Goal: Task Accomplishment & Management: Use online tool/utility

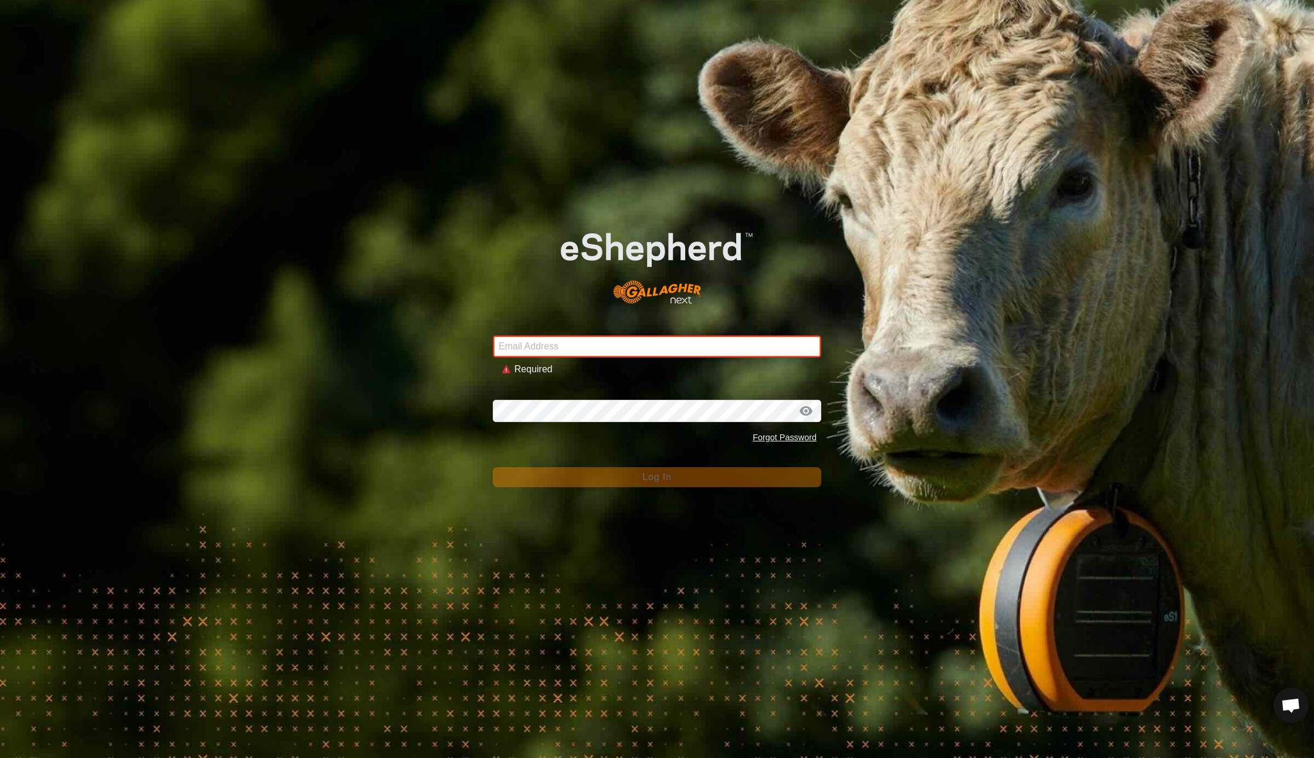
type input "[EMAIL_ADDRESS][DOMAIN_NAME]"
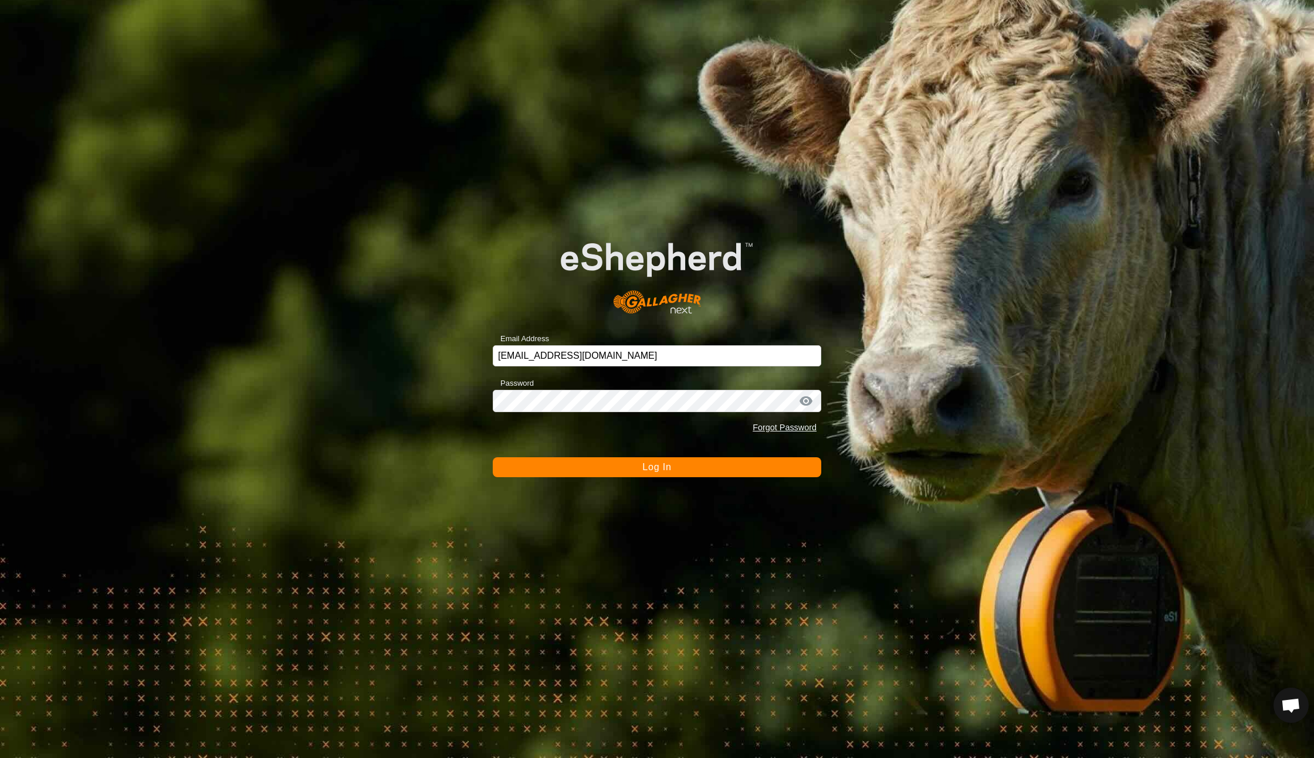
click at [642, 477] on button "Log In" at bounding box center [657, 467] width 328 height 20
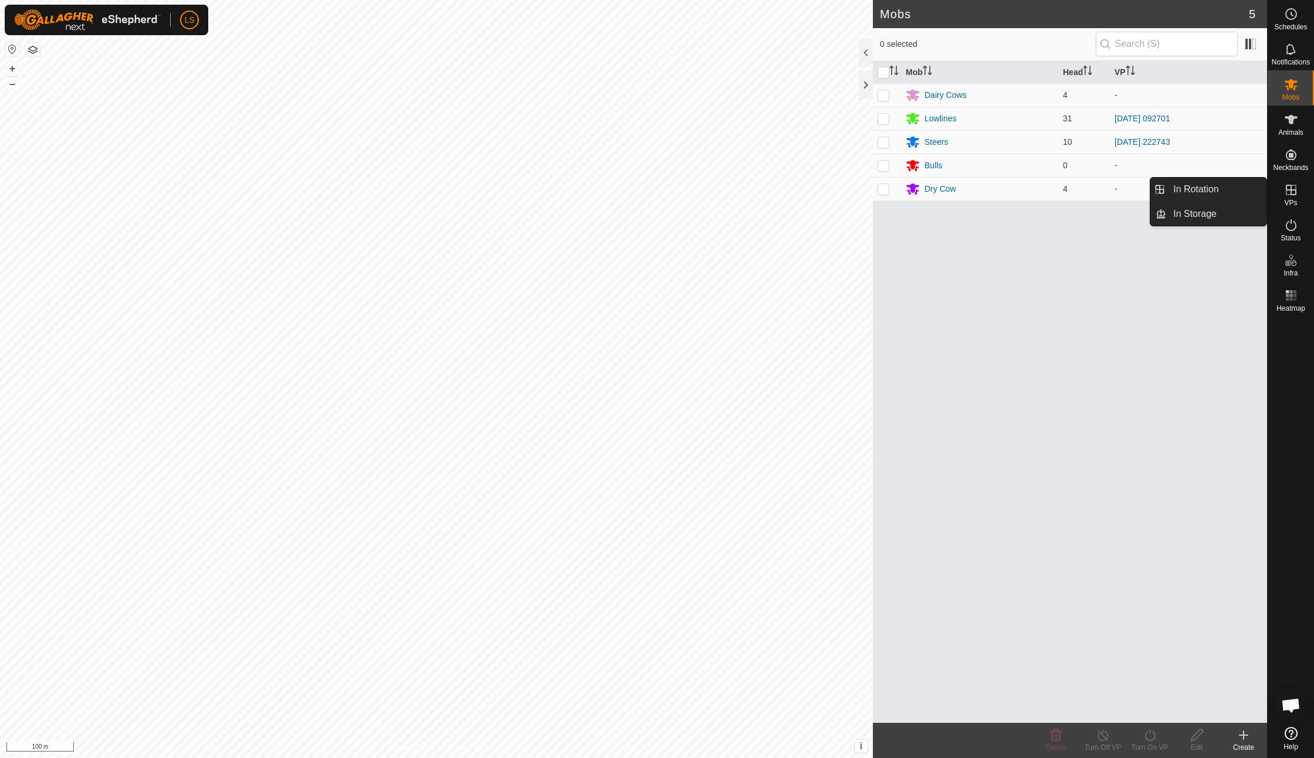
click at [1228, 187] on link "In Rotation" at bounding box center [1216, 189] width 100 height 23
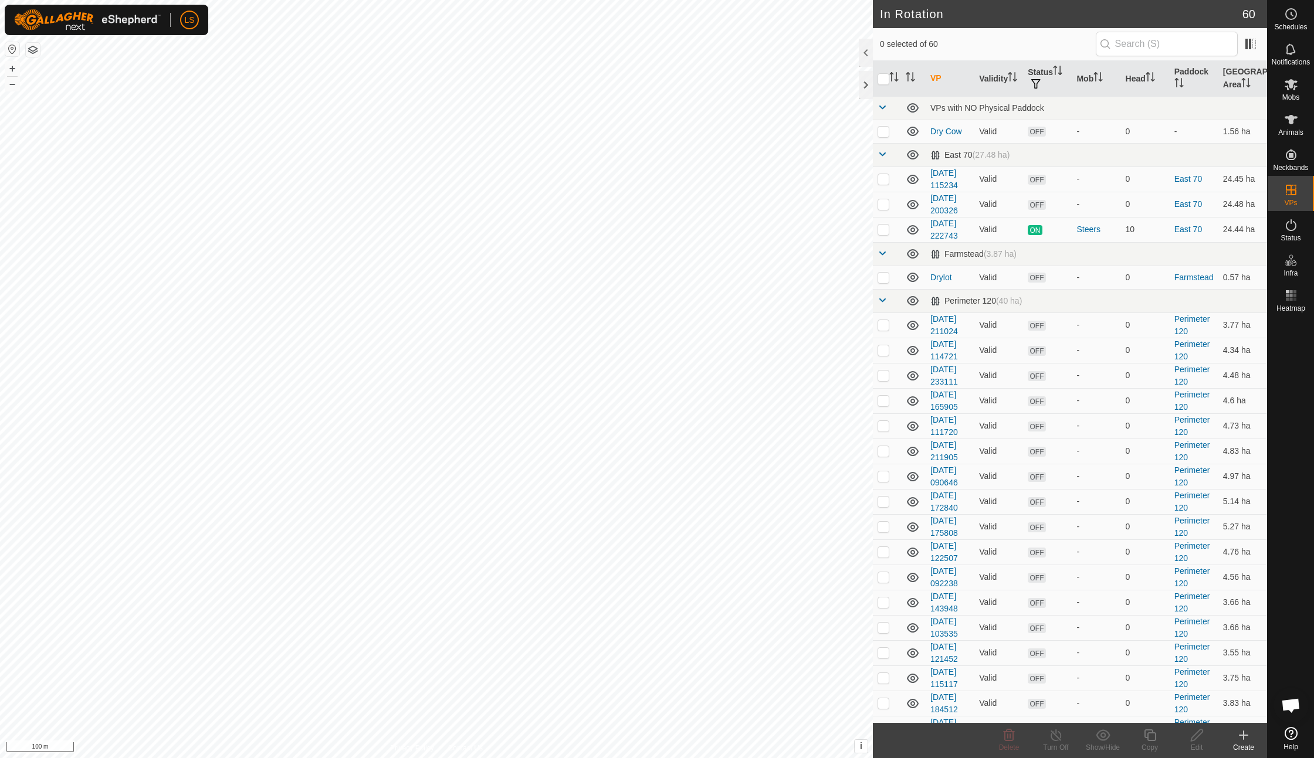
click at [1242, 734] on icon at bounding box center [1243, 735] width 14 height 14
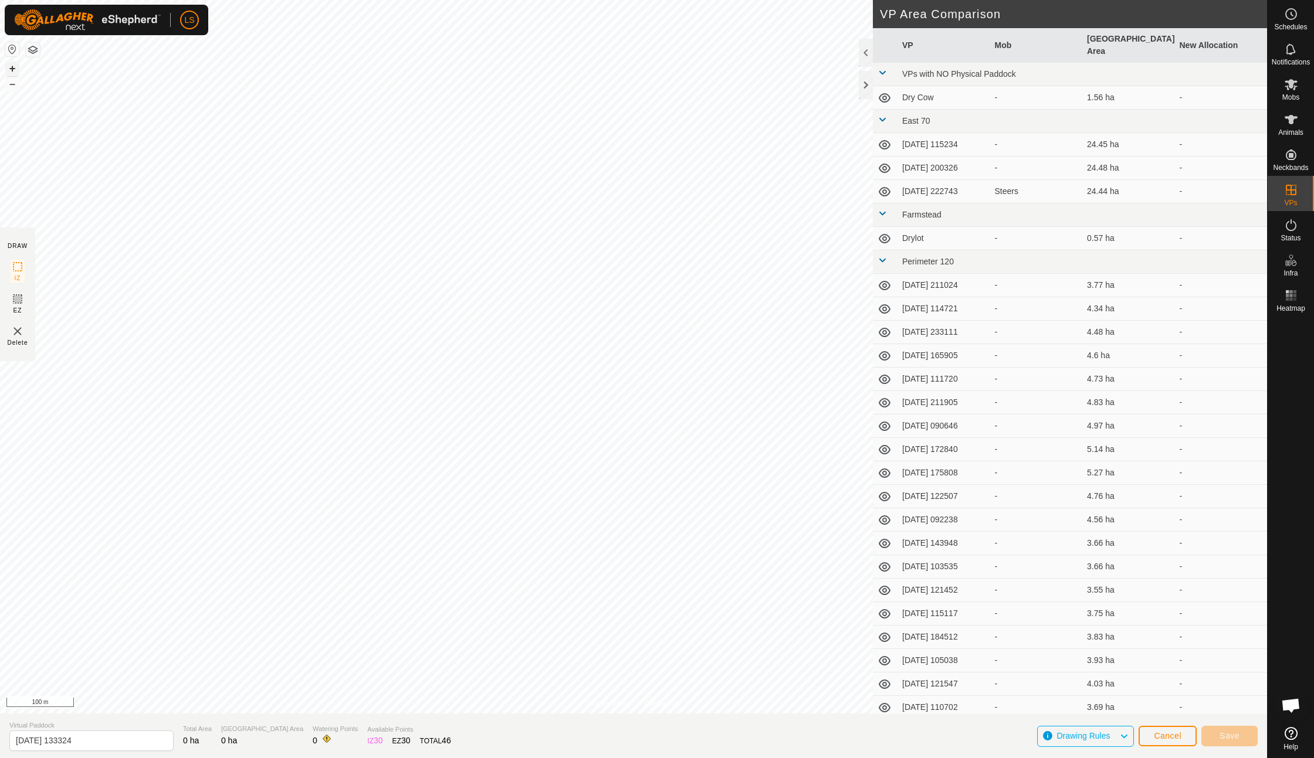
click at [15, 71] on button "+" at bounding box center [12, 69] width 14 height 14
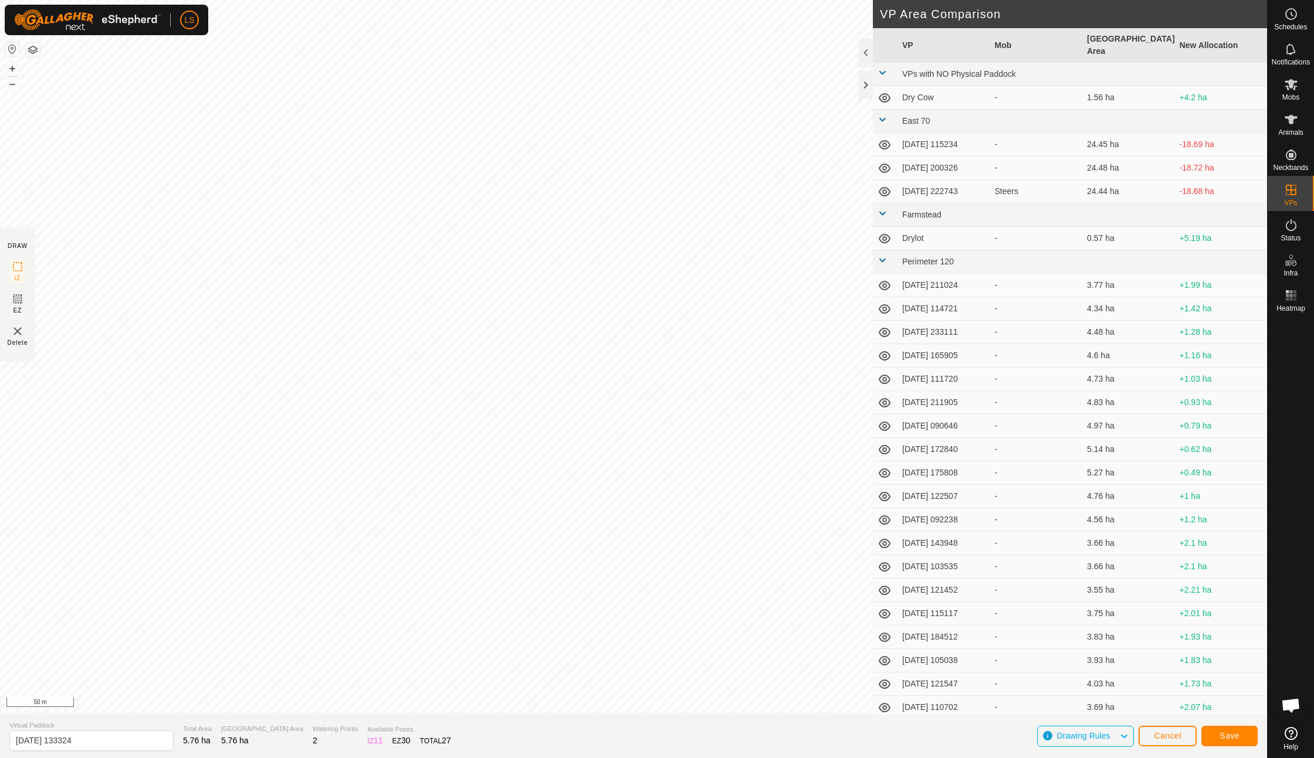
click at [1236, 737] on span "Save" at bounding box center [1229, 735] width 20 height 9
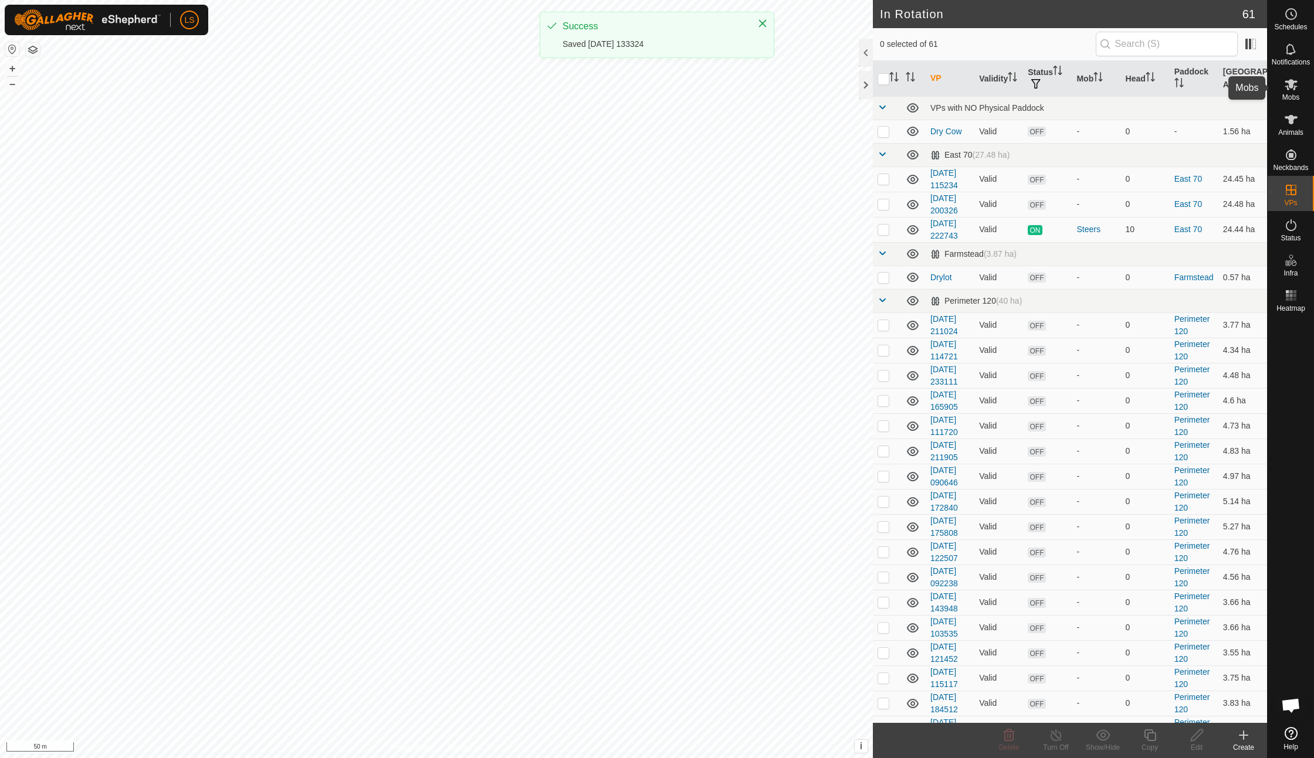
click at [1289, 87] on icon at bounding box center [1290, 84] width 13 height 11
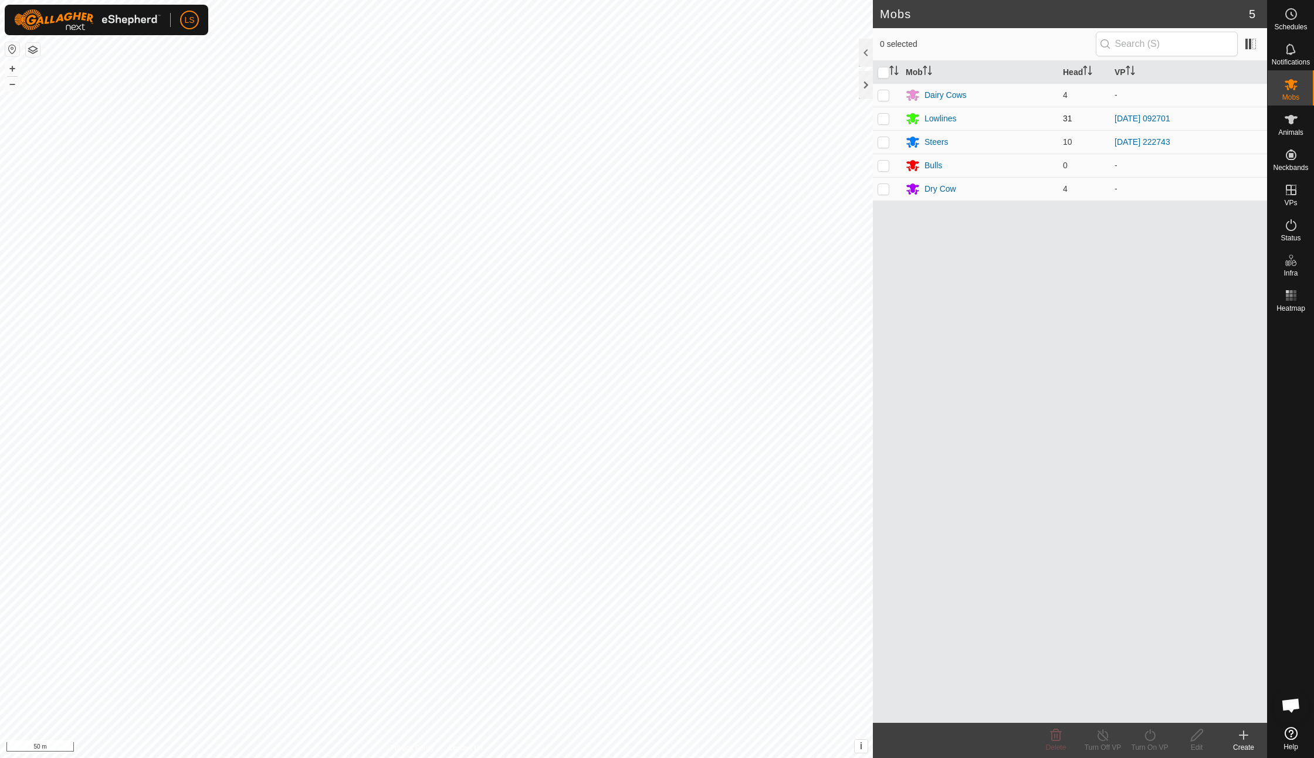
click at [884, 117] on p-checkbox at bounding box center [883, 118] width 12 height 9
checkbox input "true"
click at [1145, 737] on icon at bounding box center [1149, 736] width 11 height 12
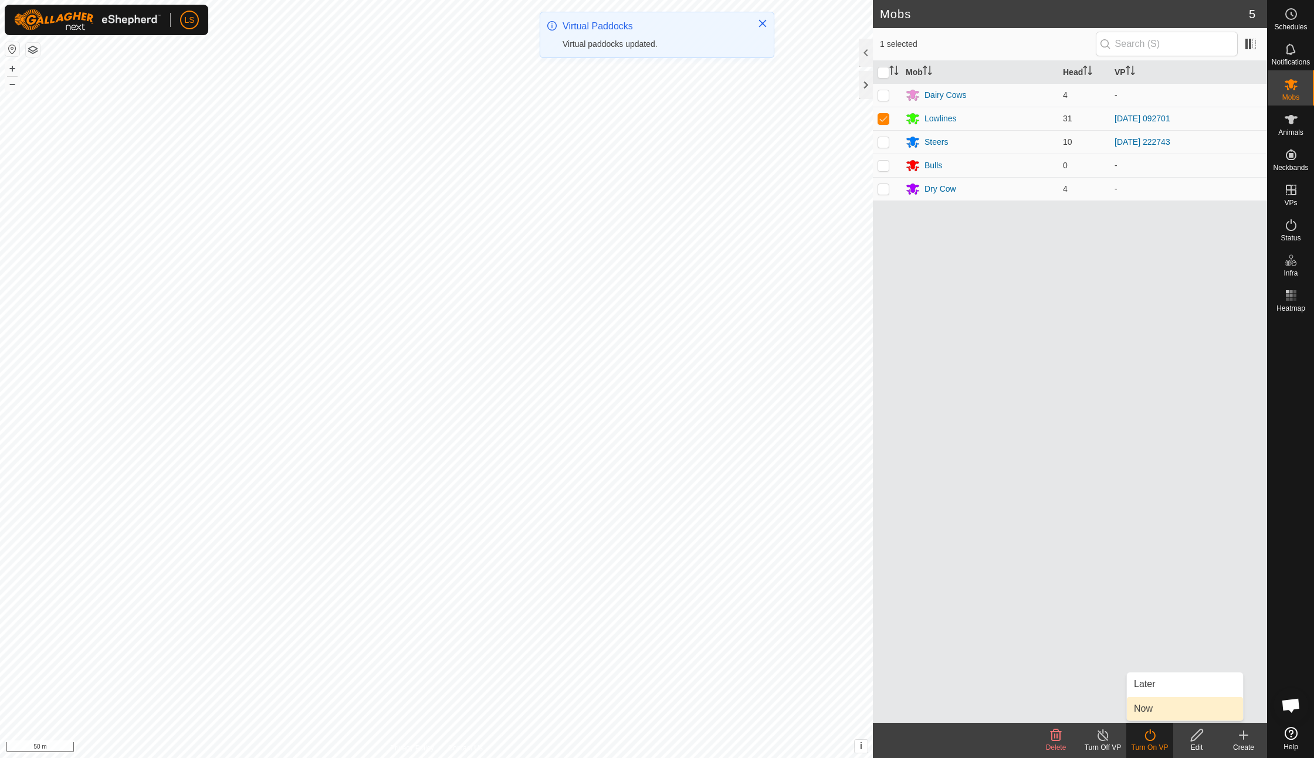
click at [1164, 713] on link "Now" at bounding box center [1185, 708] width 116 height 23
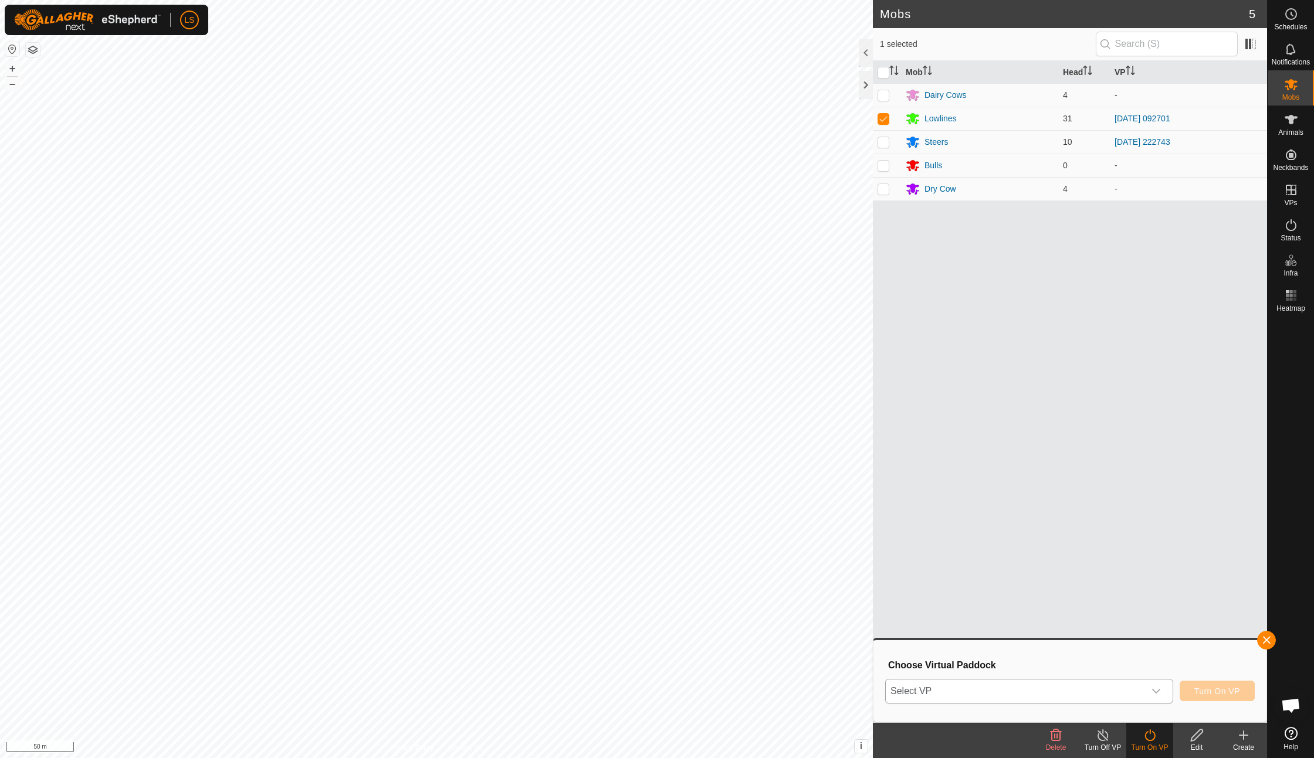
click at [1158, 683] on div "dropdown trigger" at bounding box center [1155, 691] width 23 height 23
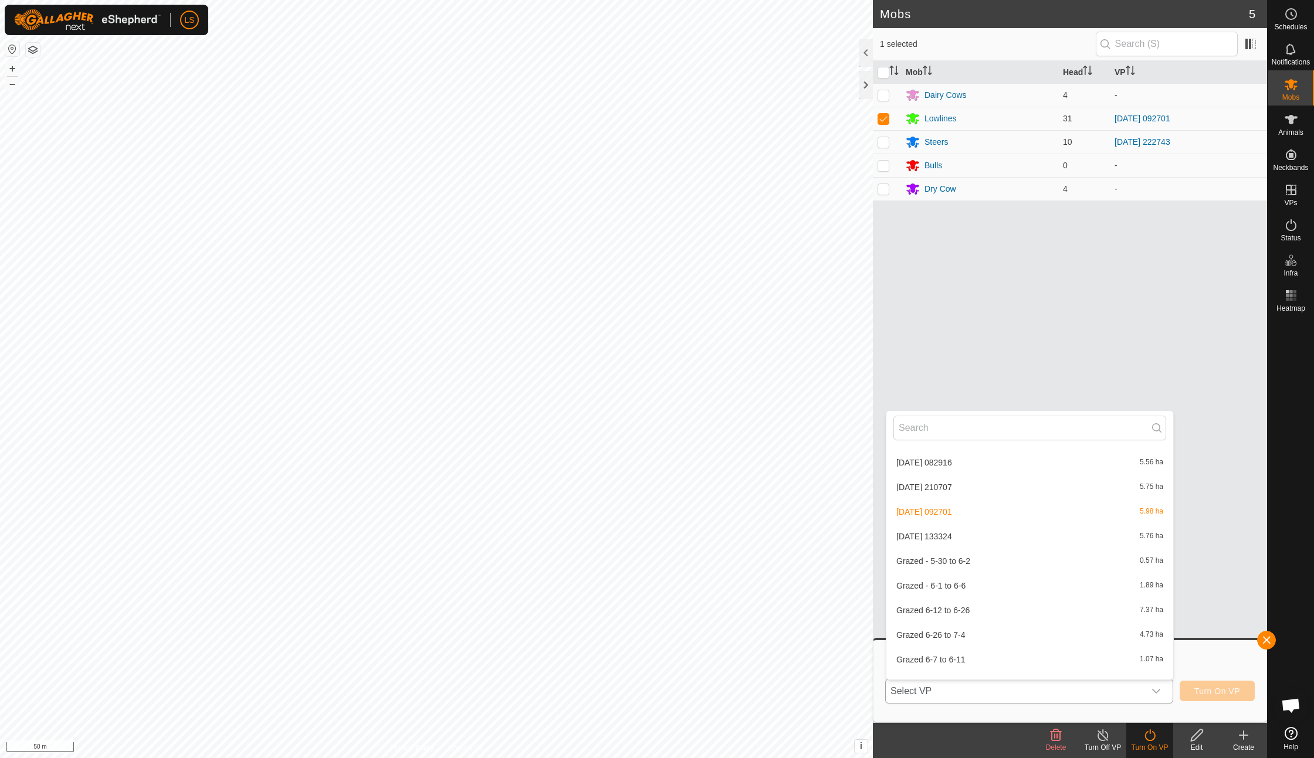
scroll to position [1206, 0]
click at [934, 529] on li "[DATE] 133324 5.76 ha" at bounding box center [1029, 540] width 287 height 23
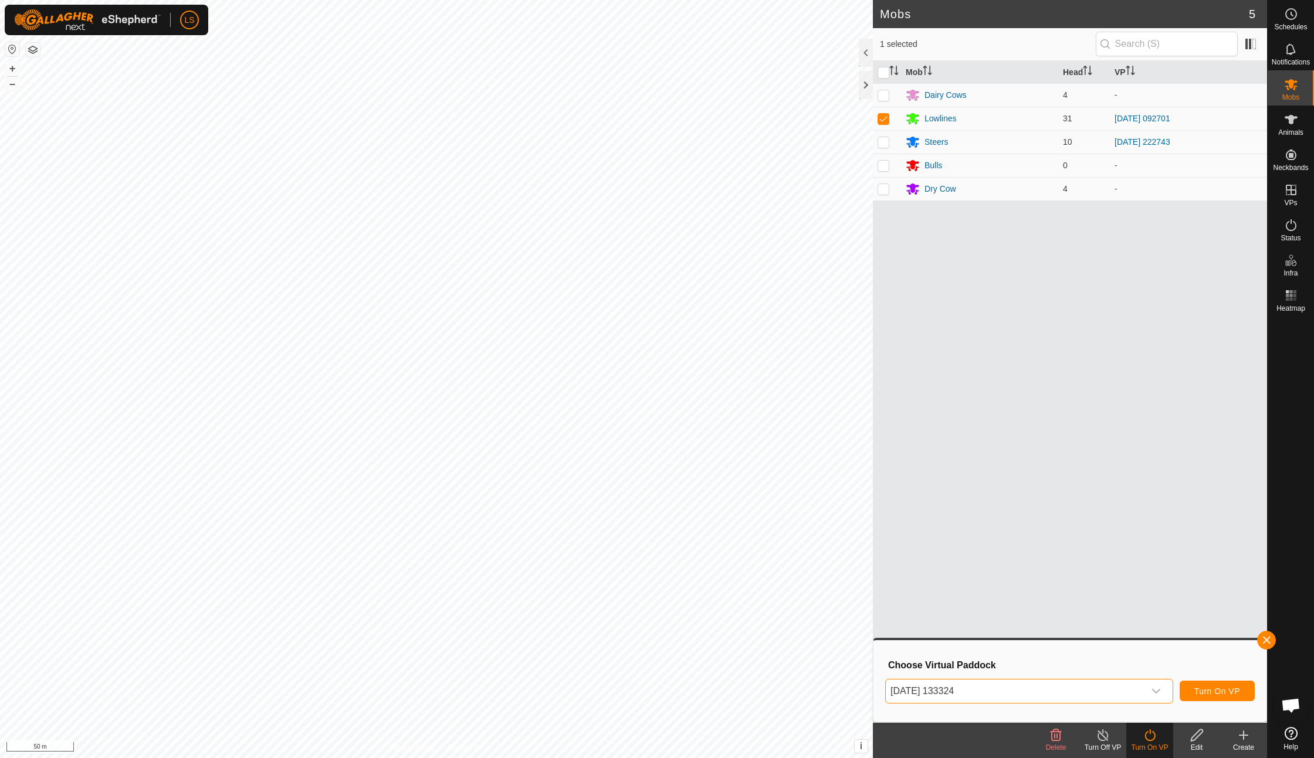
click at [1213, 687] on span "Turn On VP" at bounding box center [1217, 691] width 46 height 9
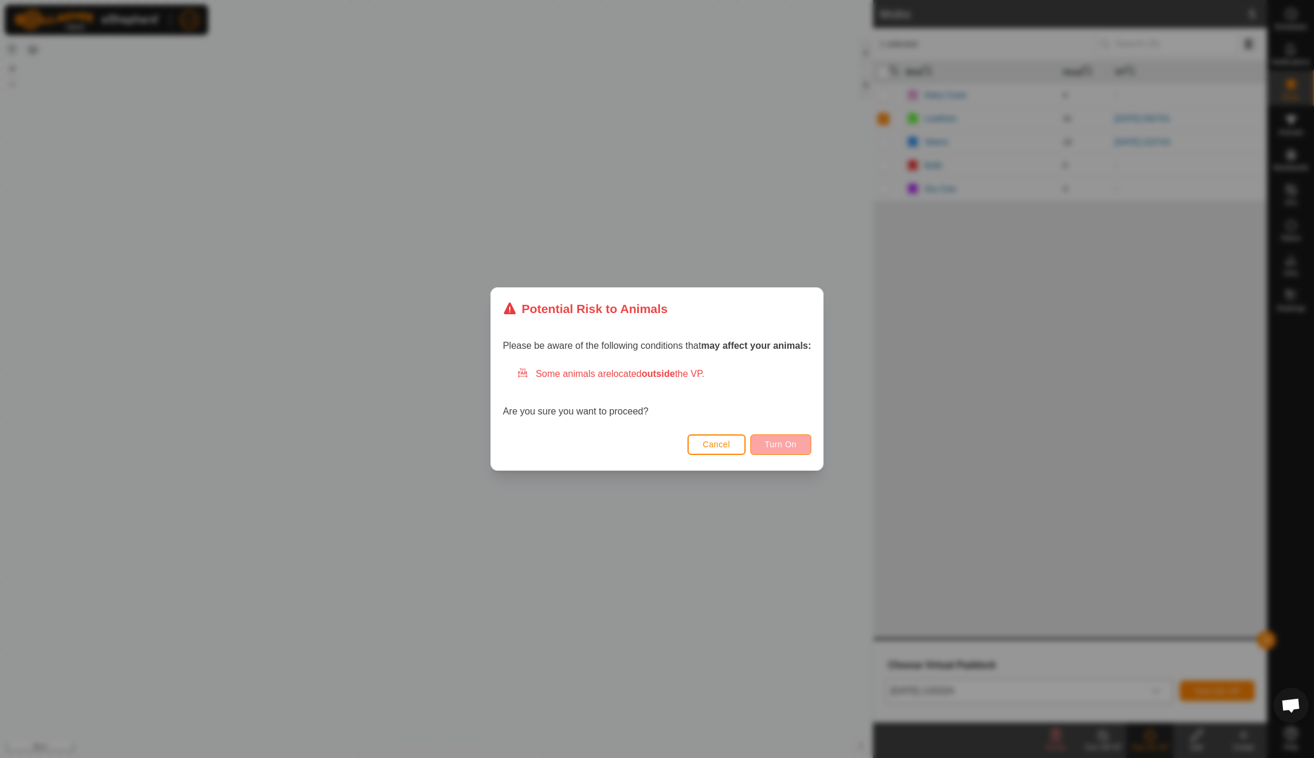
click at [776, 441] on span "Turn On" at bounding box center [781, 444] width 32 height 9
